Goal: Find specific page/section: Find specific page/section

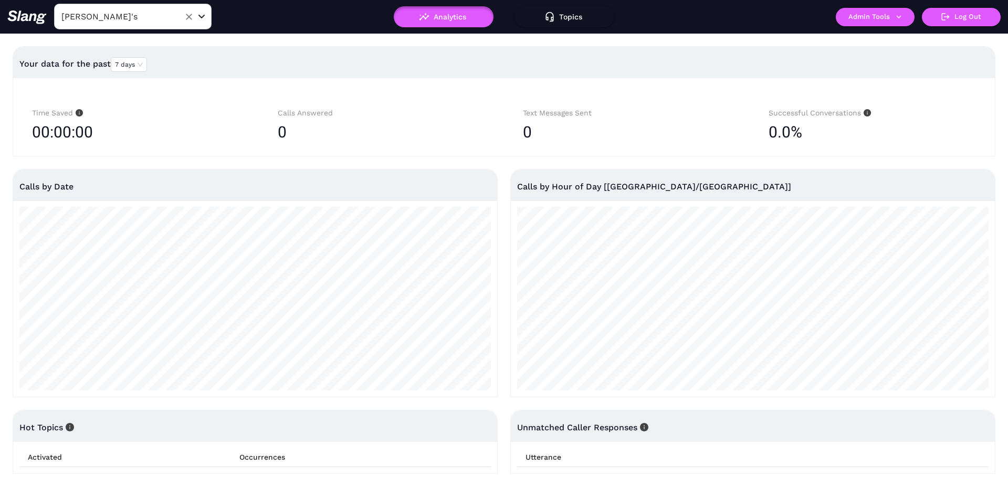
click at [135, 7] on div "Amelia Gene's ​" at bounding box center [132, 17] width 157 height 26
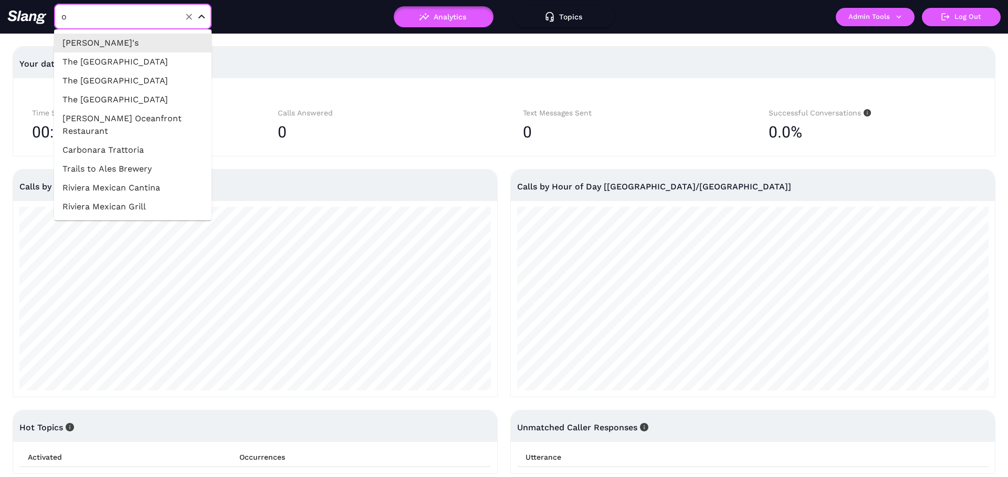
type input "om"
